Goal: Check status: Check status

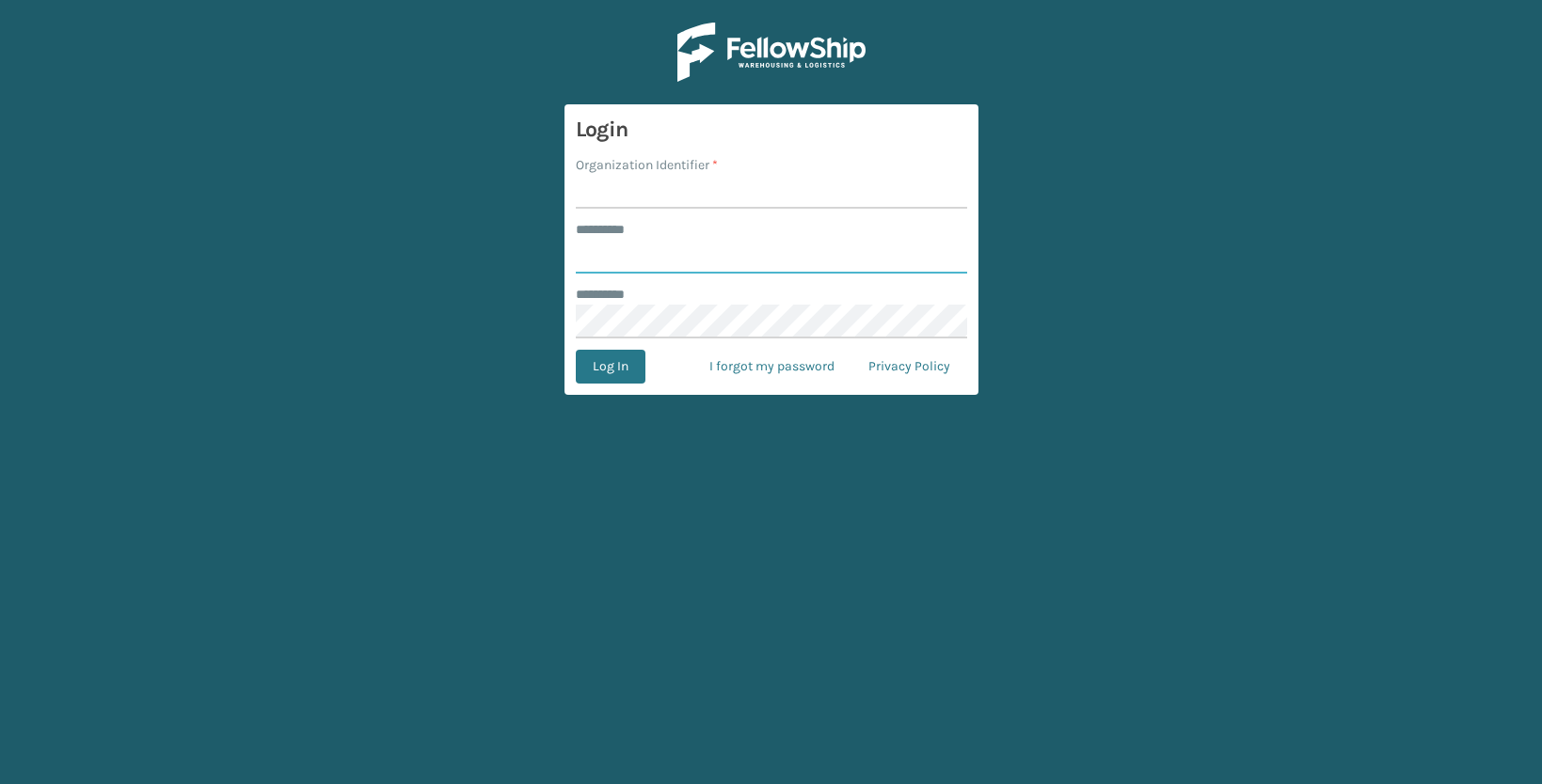
type input "**********"
type input "JumpSport"
click at [576, 349] on button "Log In" at bounding box center [611, 366] width 69 height 34
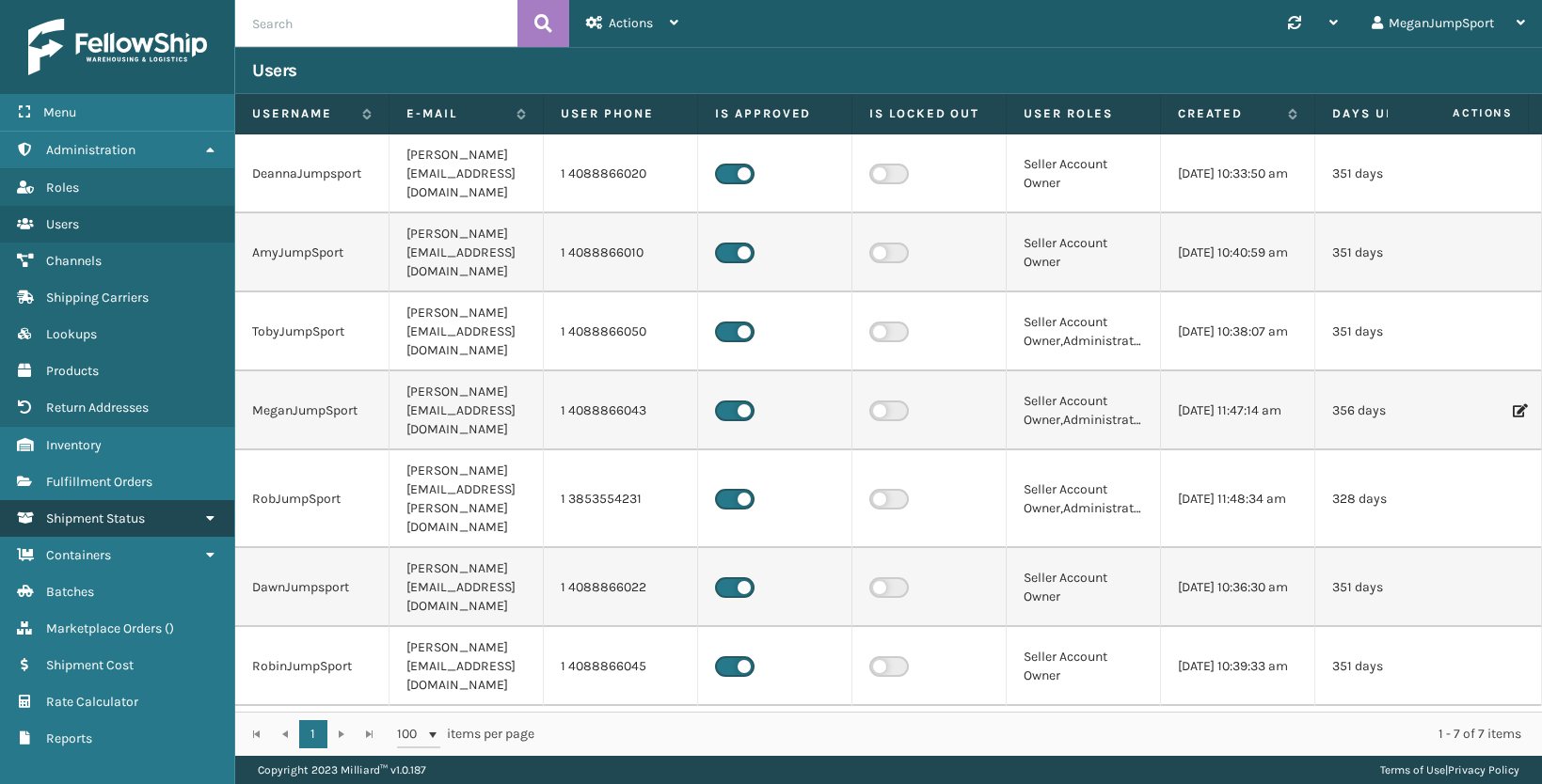
click at [116, 527] on link "Shipment Status" at bounding box center [117, 518] width 234 height 36
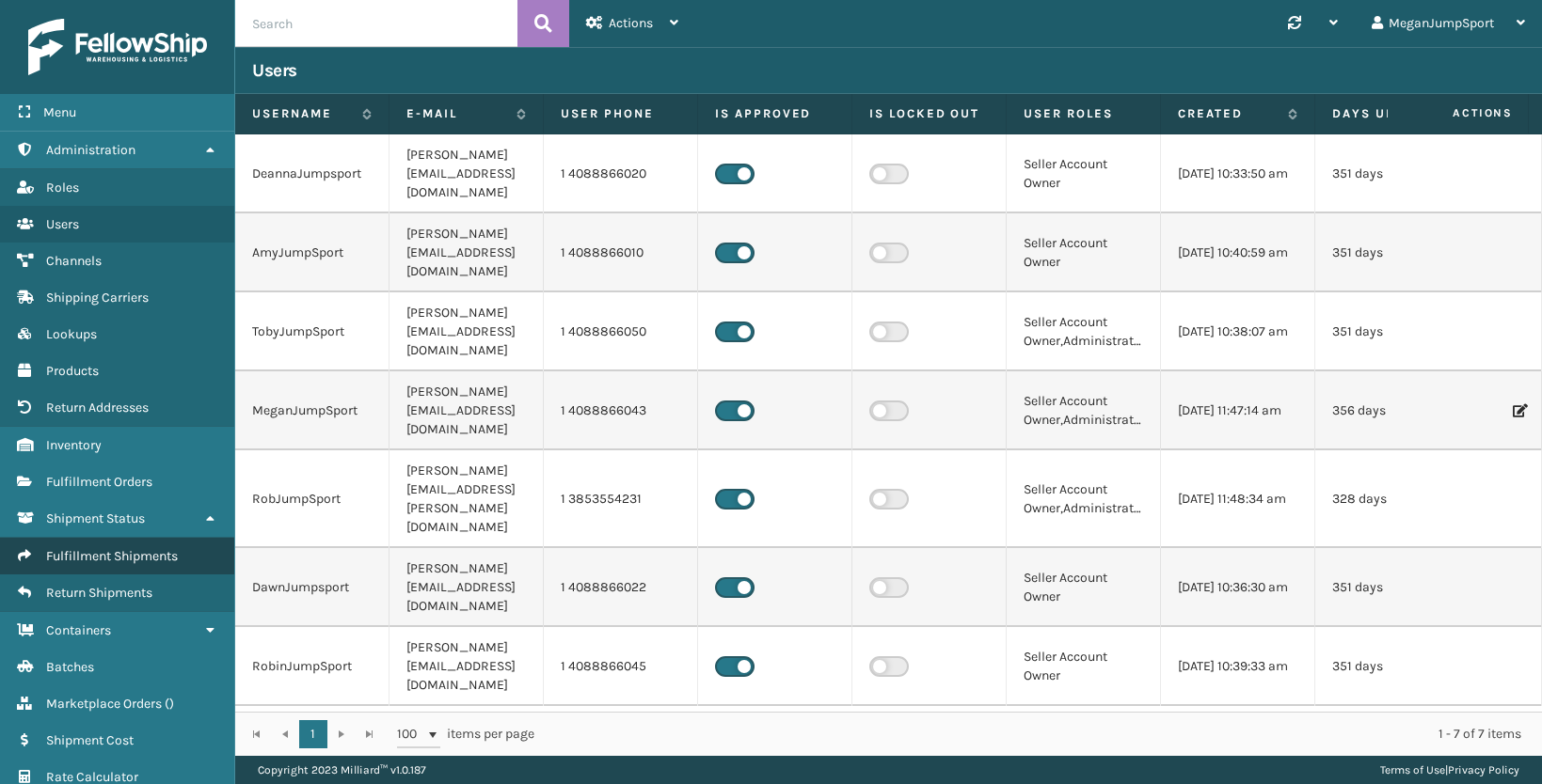
click at [128, 558] on span "Fulfillment Shipments" at bounding box center [111, 556] width 132 height 16
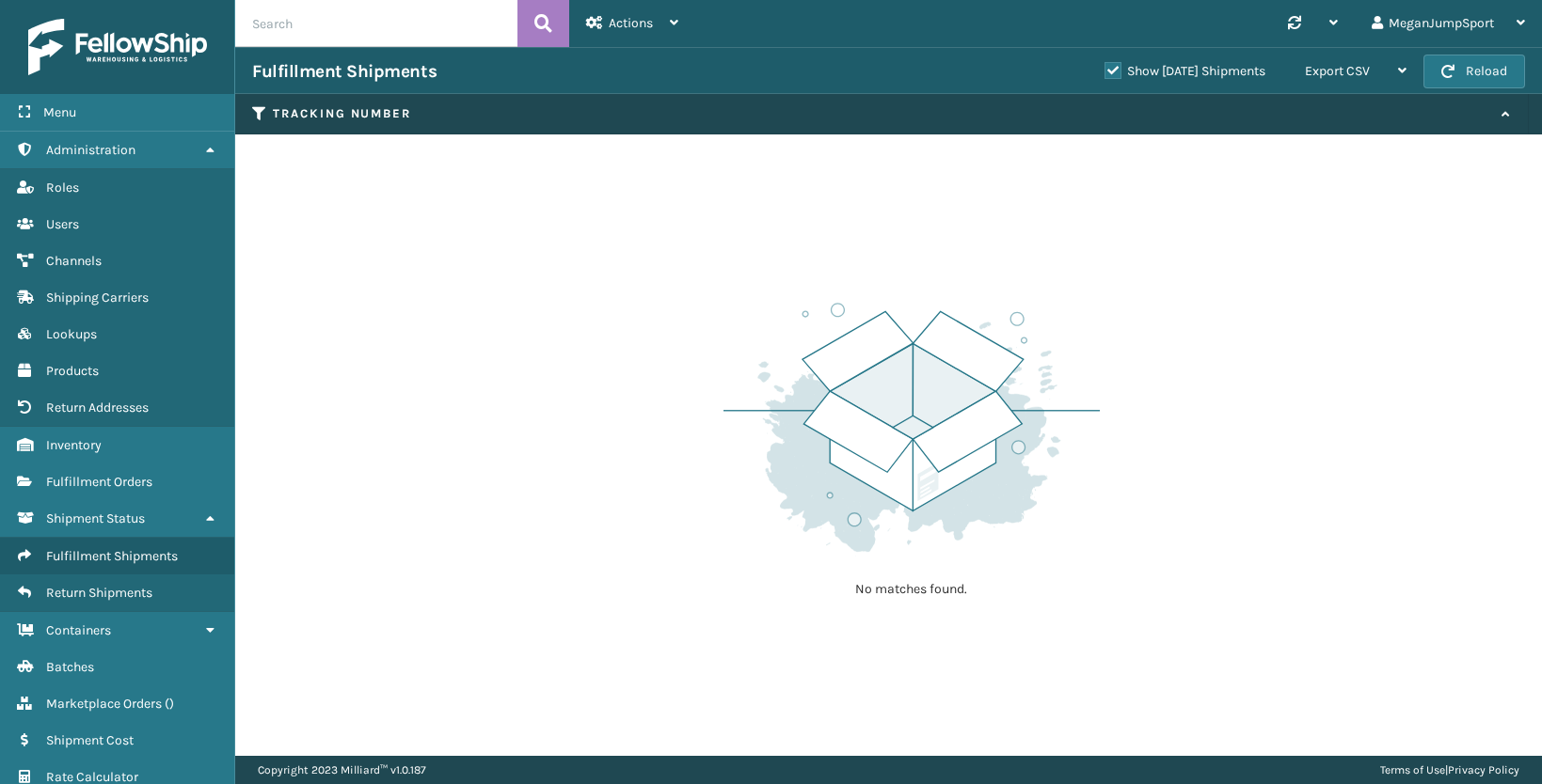
click at [1104, 71] on label "Show [DATE] Shipments" at bounding box center [1185, 71] width 161 height 16
click at [1104, 71] on input "Show [DATE] Shipments" at bounding box center [1104, 66] width 1 height 12
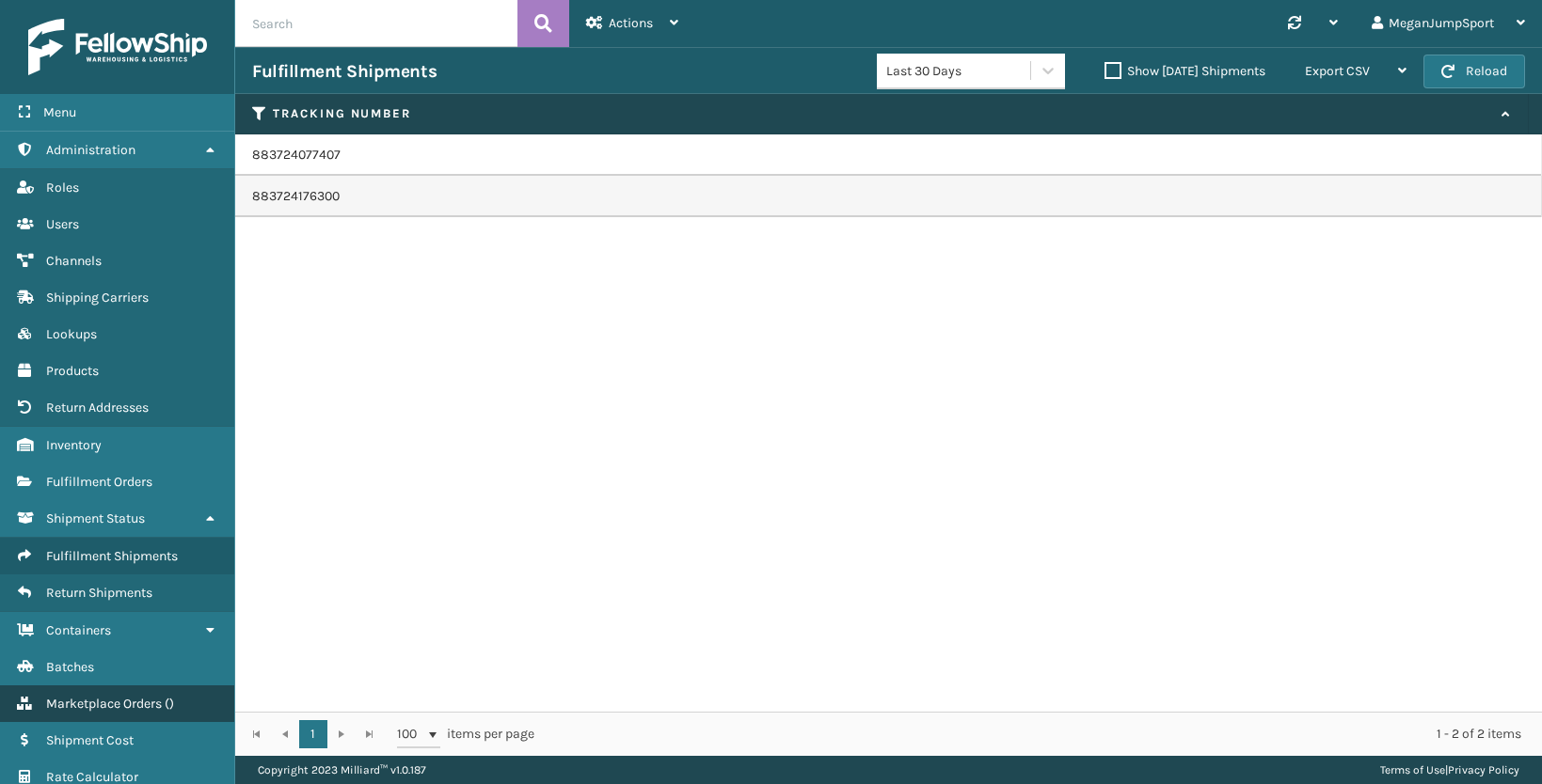
click at [96, 705] on span "Marketplace Orders" at bounding box center [104, 703] width 116 height 16
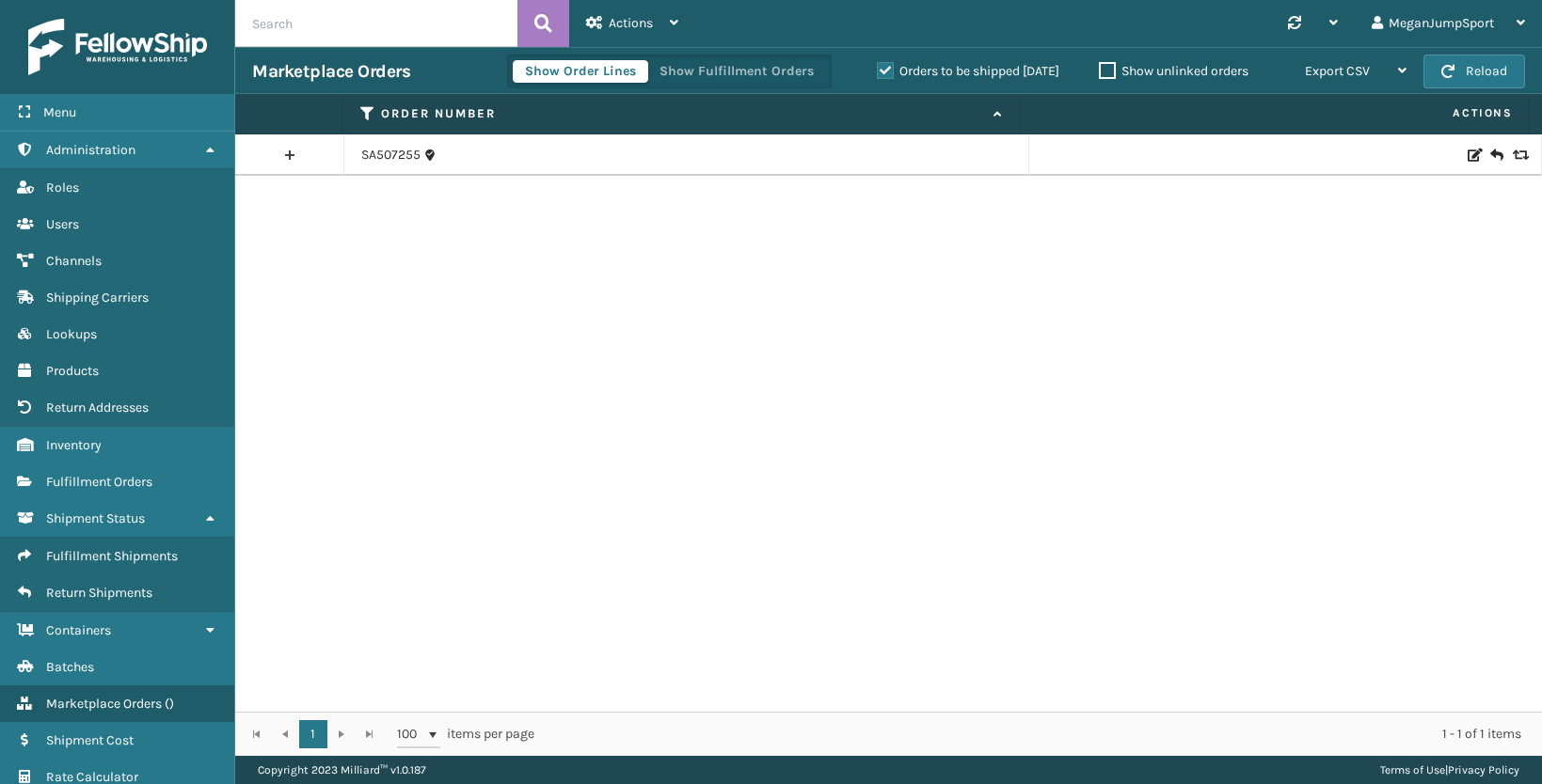
click at [290, 158] on link at bounding box center [289, 154] width 108 height 30
